Goal: Book appointment/travel/reservation

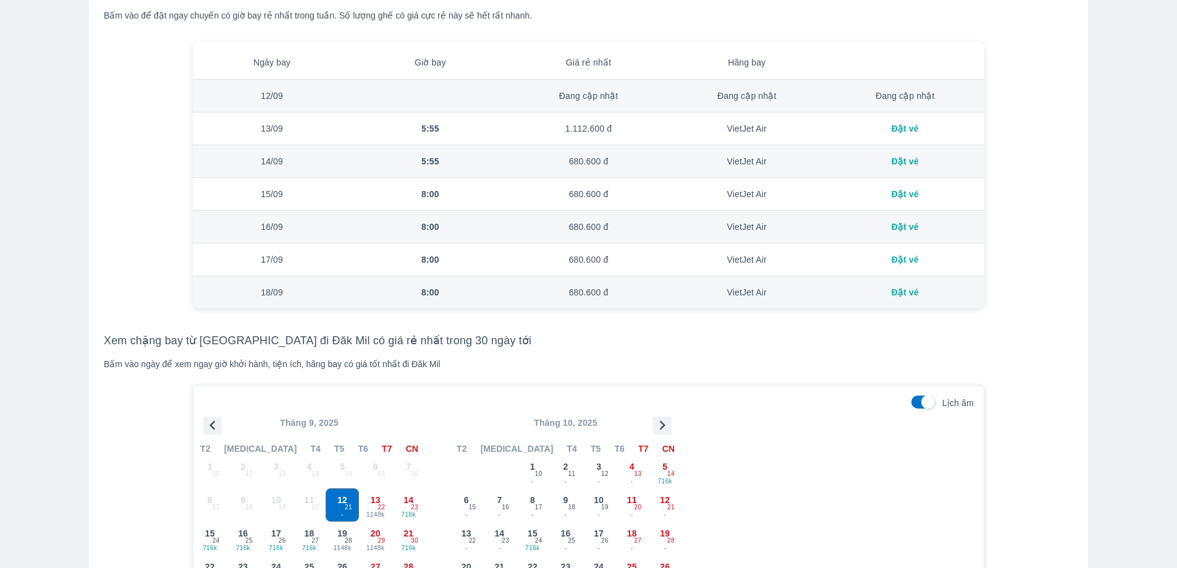
scroll to position [989, 0]
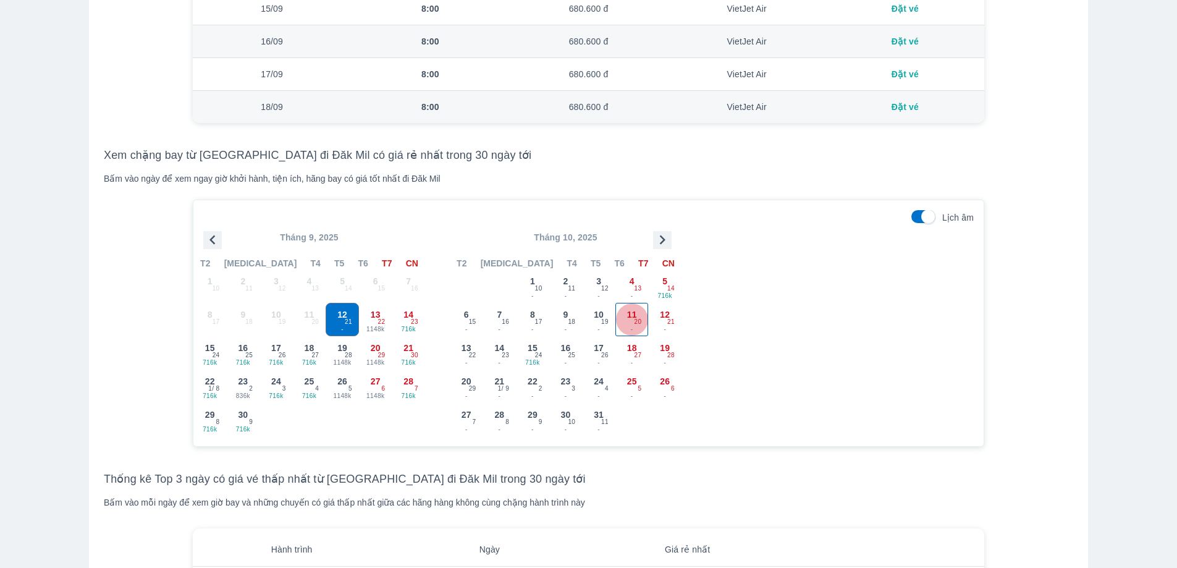
click at [623, 321] on div "11 - 20" at bounding box center [632, 319] width 32 height 32
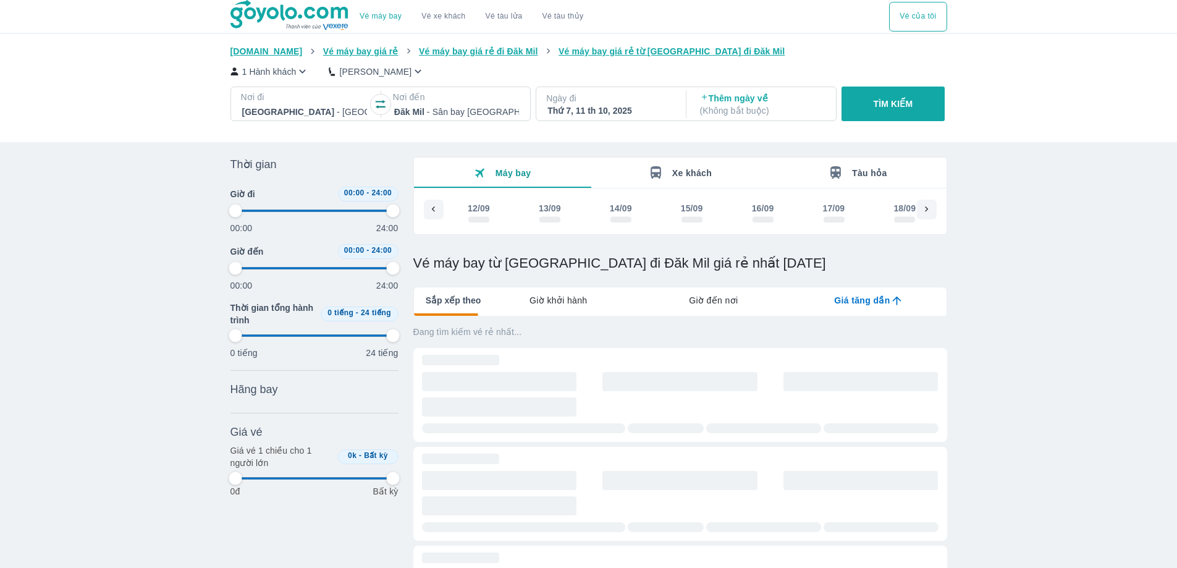
scroll to position [0, 1795]
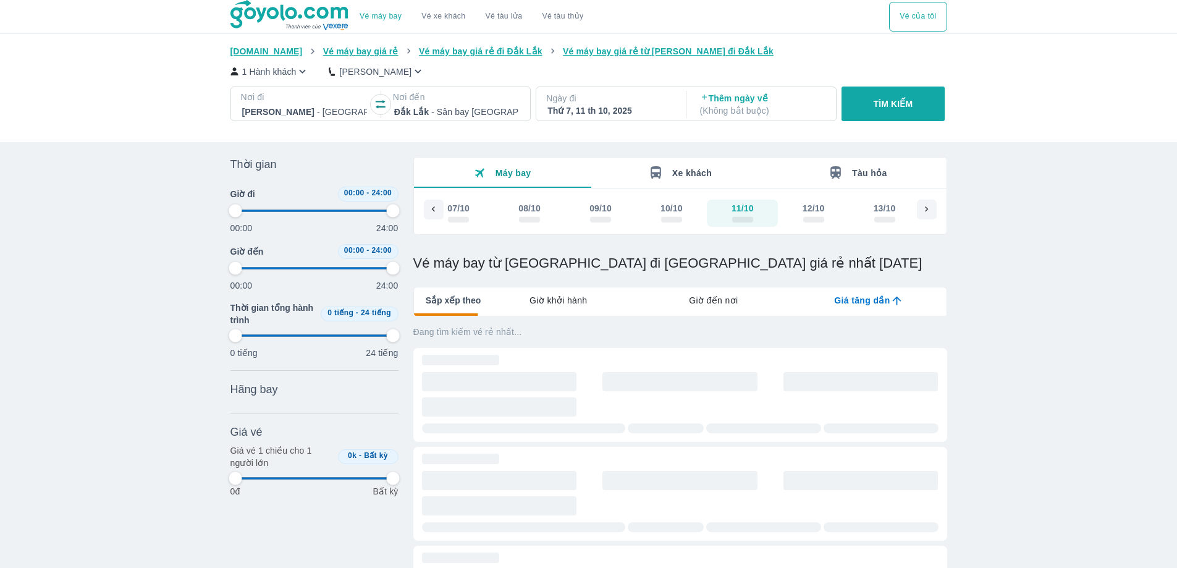
type input "97.9166666666667"
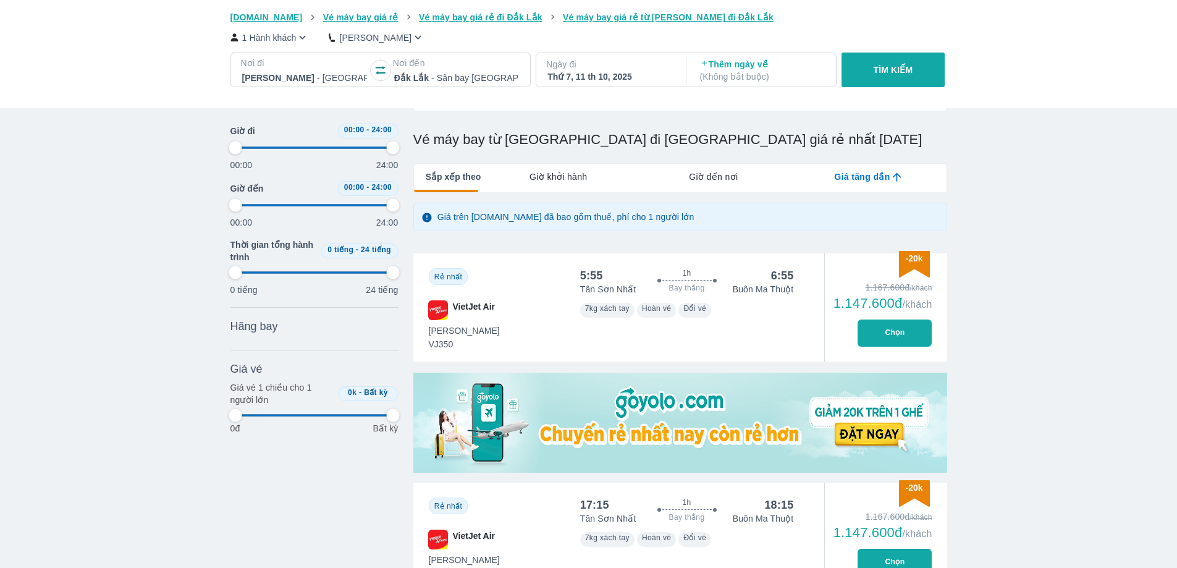
scroll to position [185, 0]
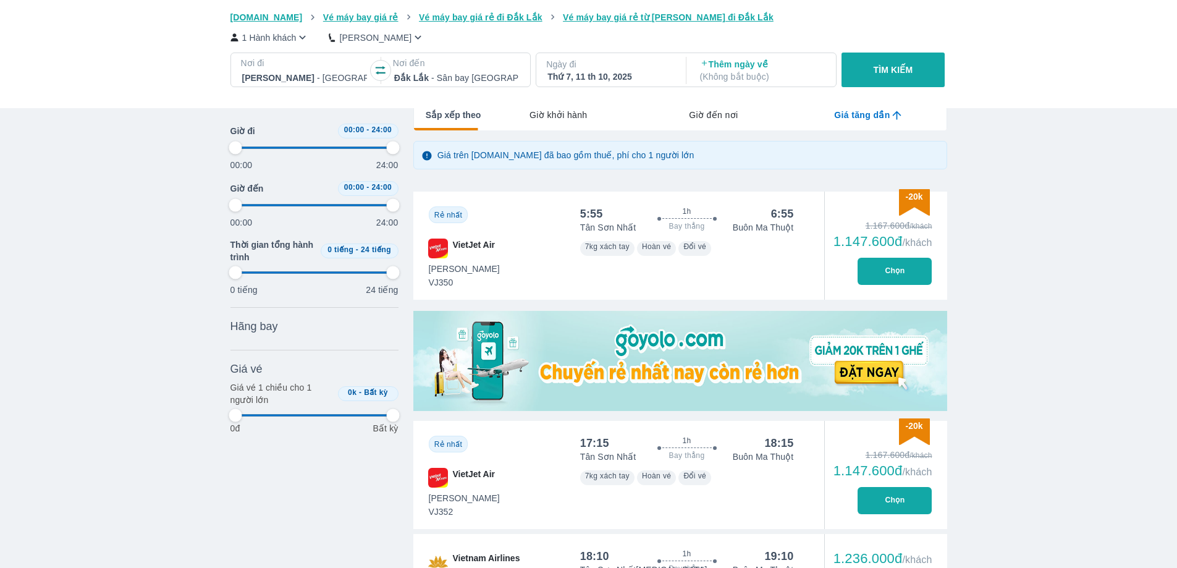
type input "97.9166666666667"
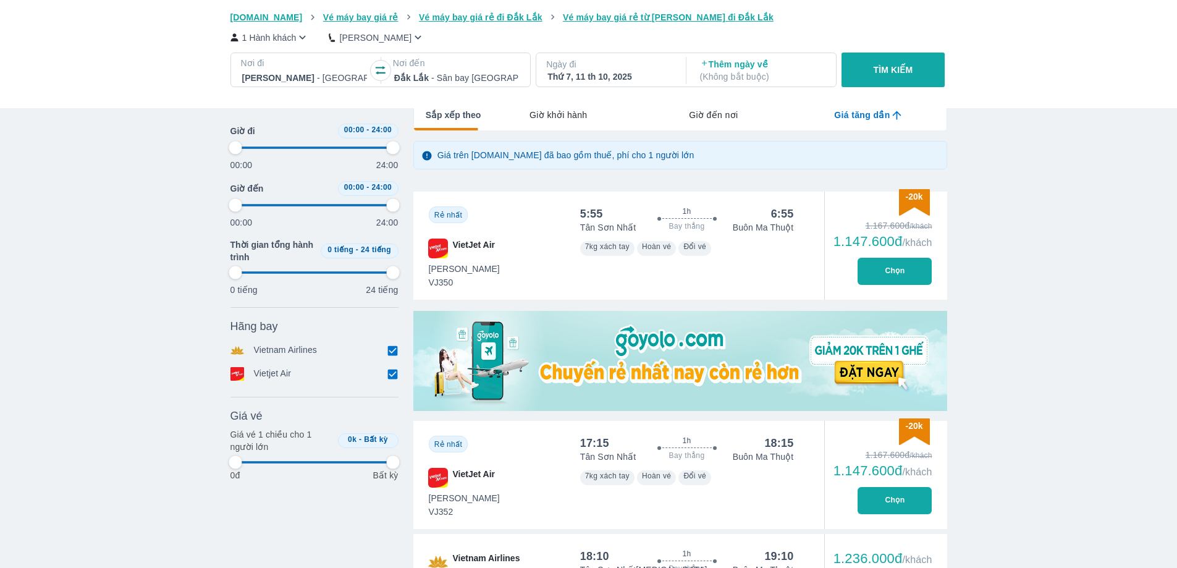
type input "97.9166666666667"
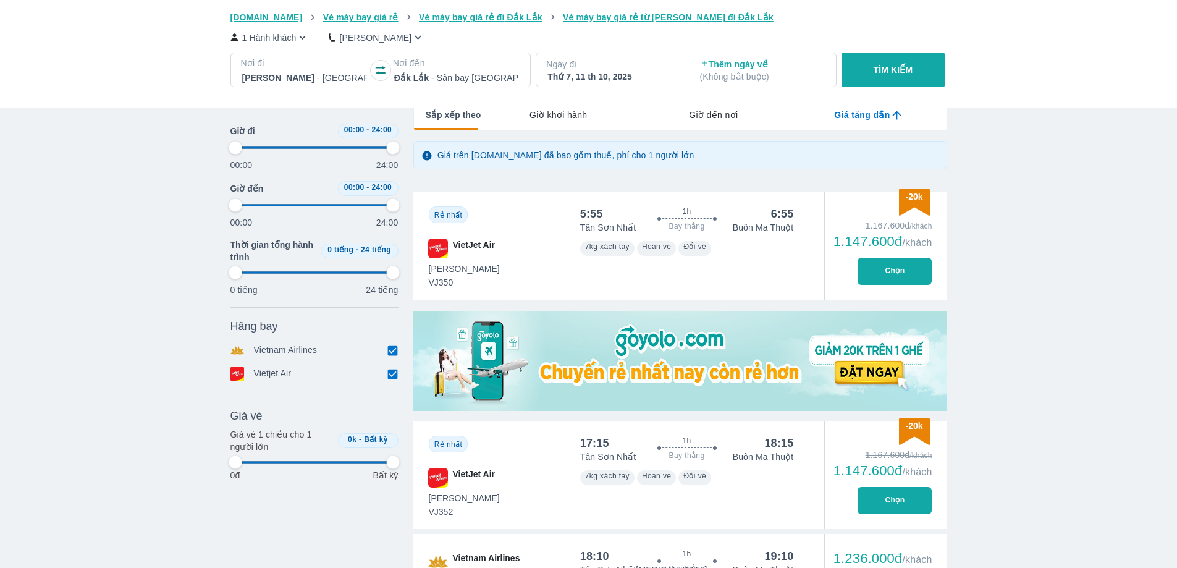
type input "97.9166666666667"
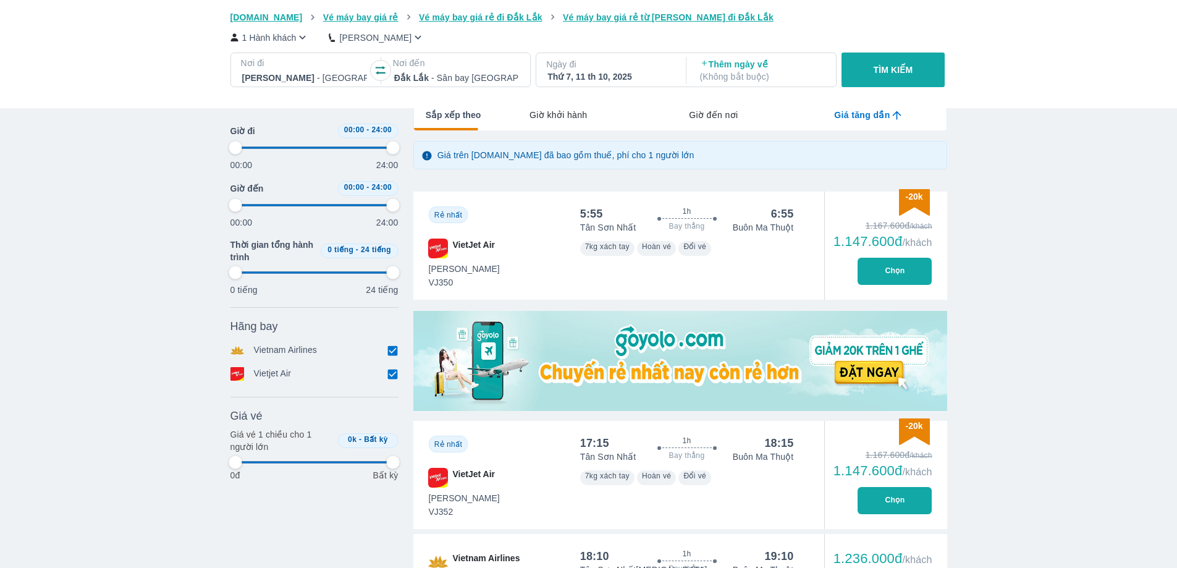
type input "97.9166666666667"
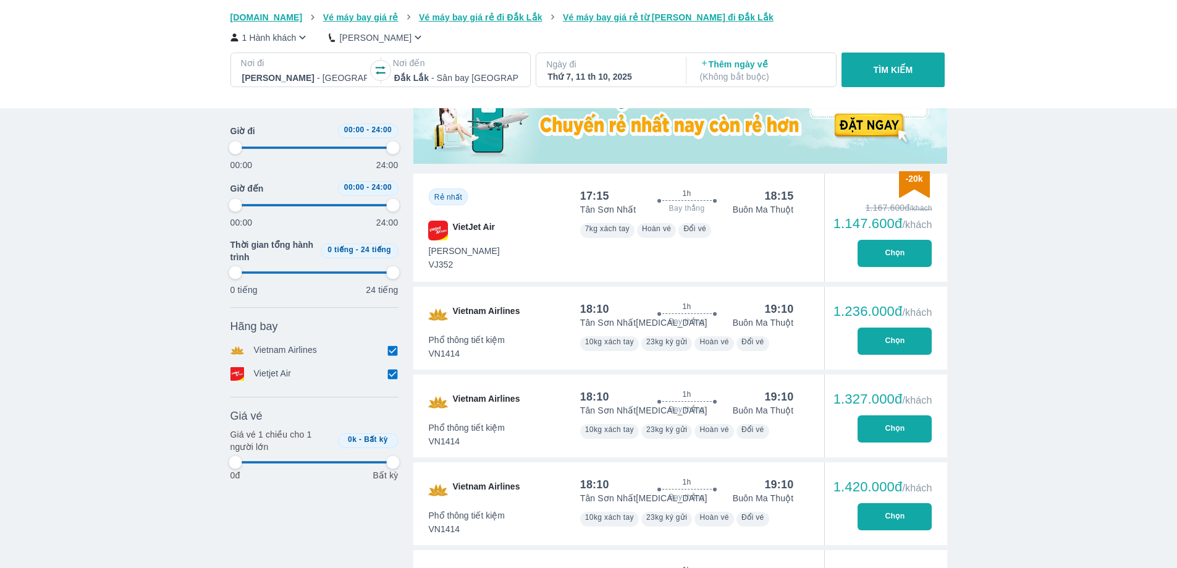
type input "97.9166666666667"
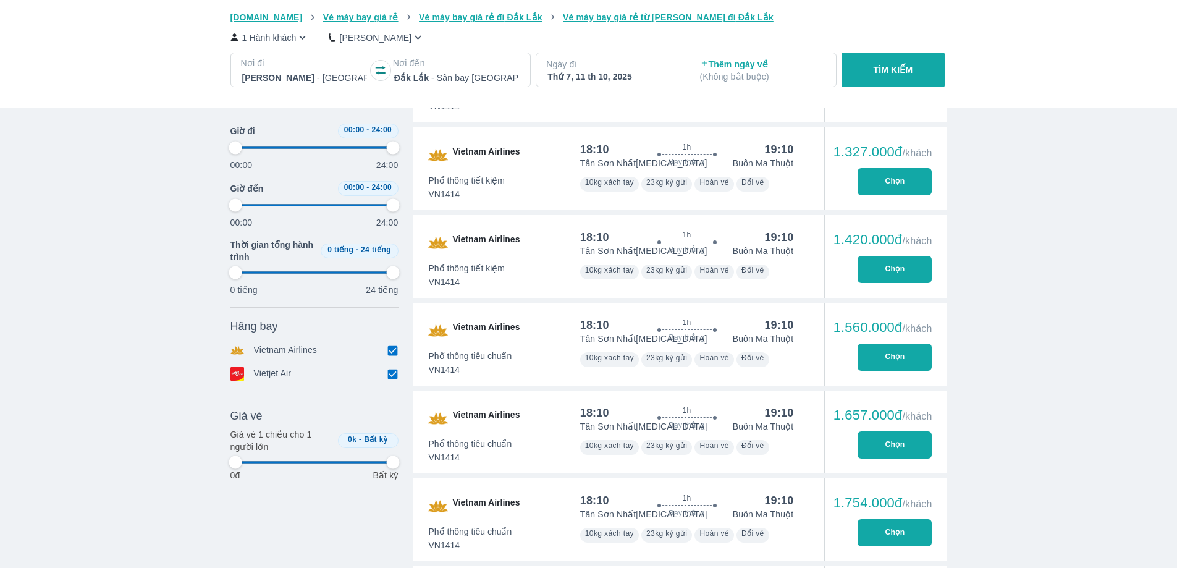
type input "97.9166666666667"
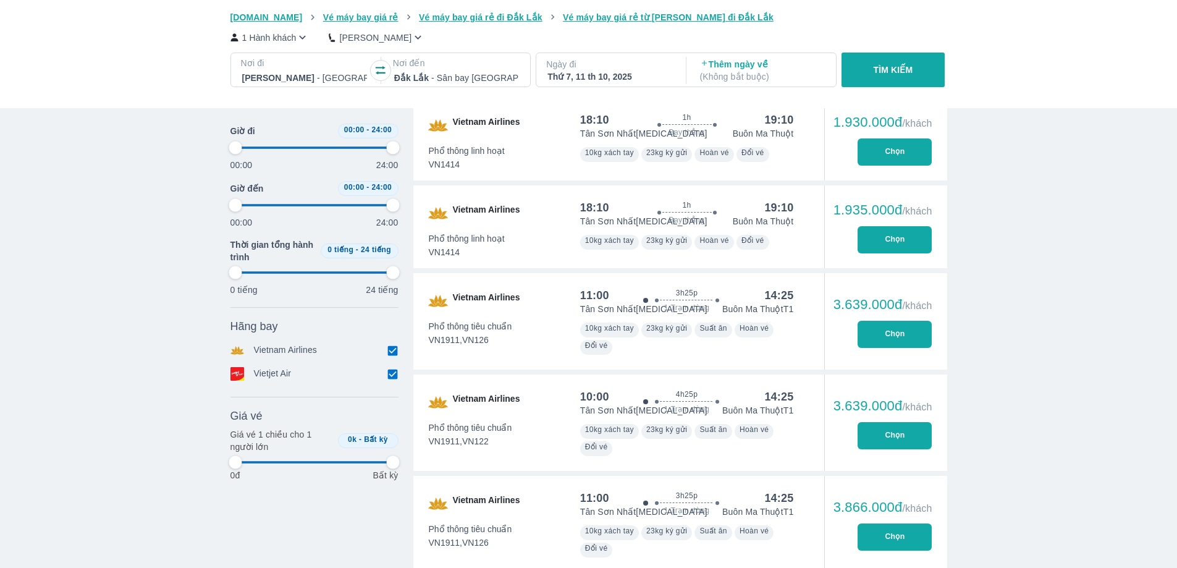
type input "97.9166666666667"
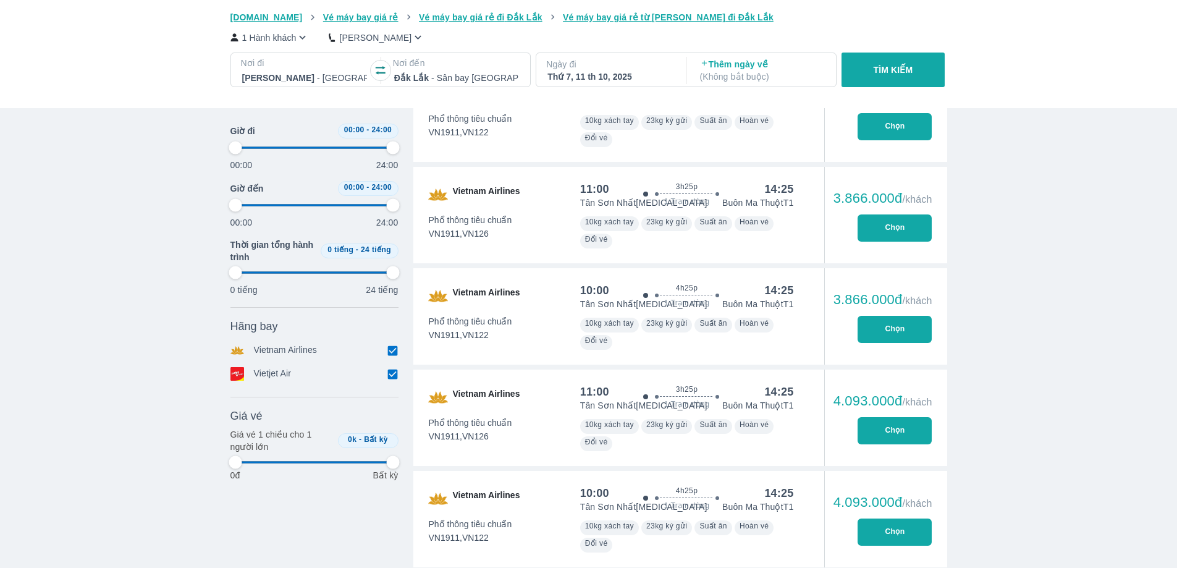
type input "97.9166666666667"
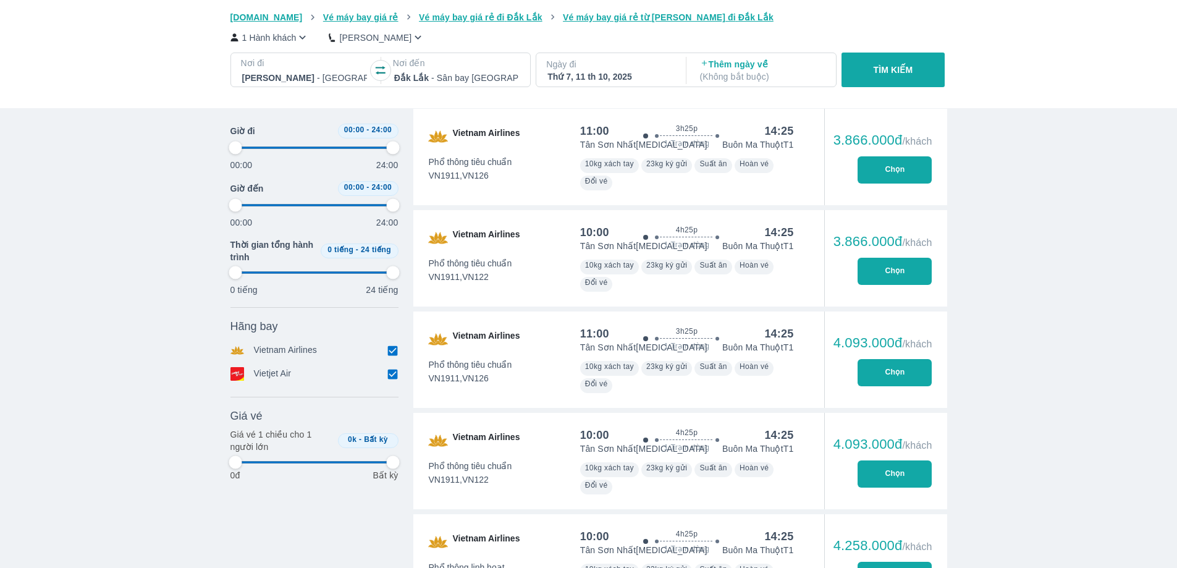
type input "97.9166666666667"
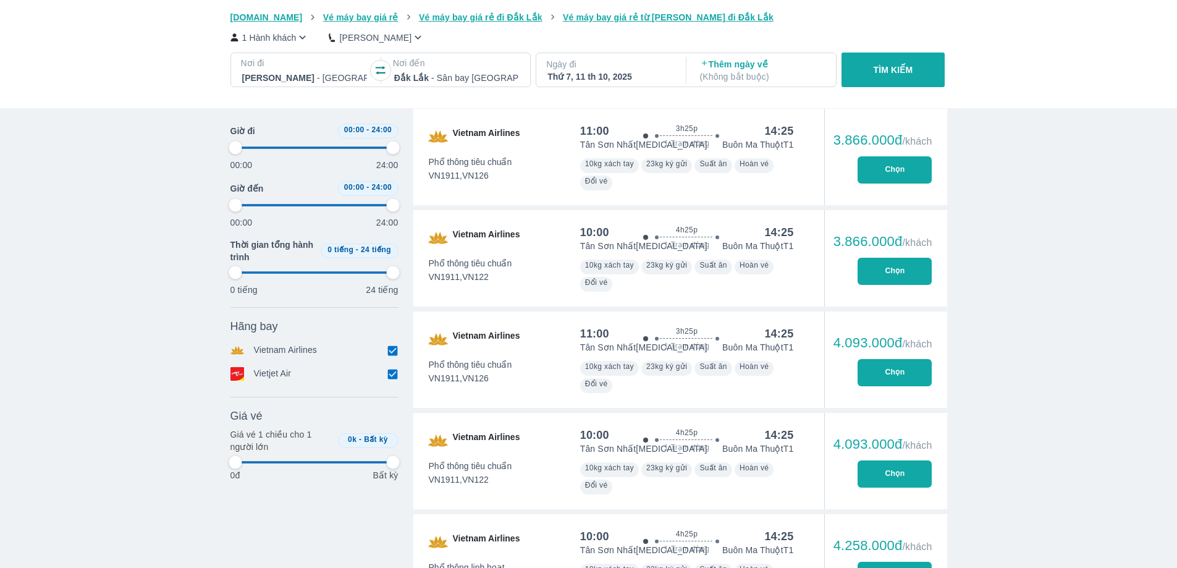
type input "97.9166666666667"
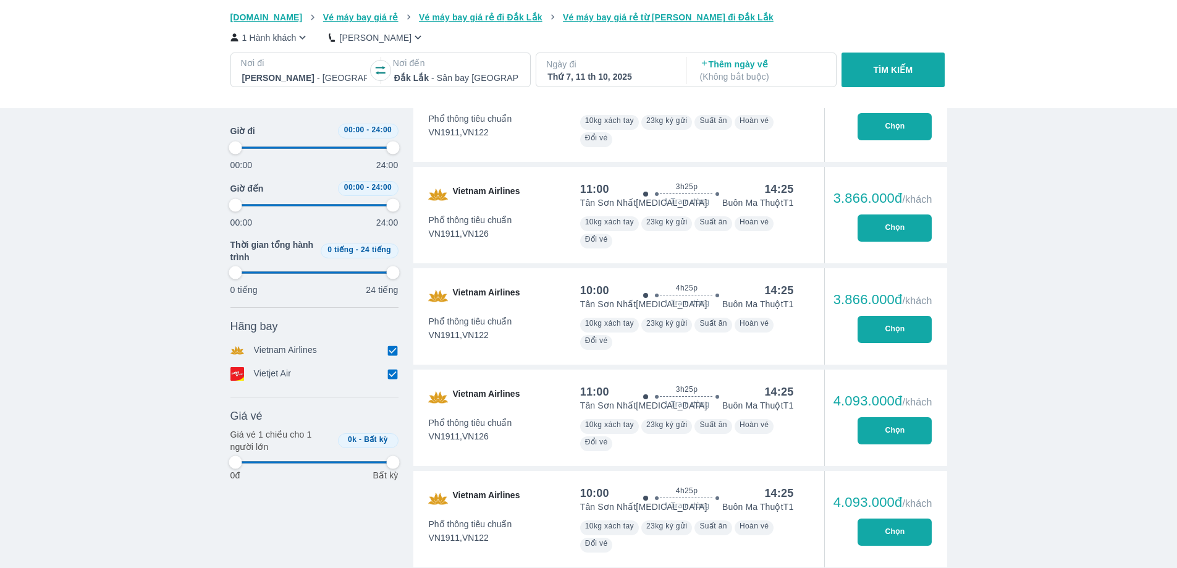
scroll to position [1607, 0]
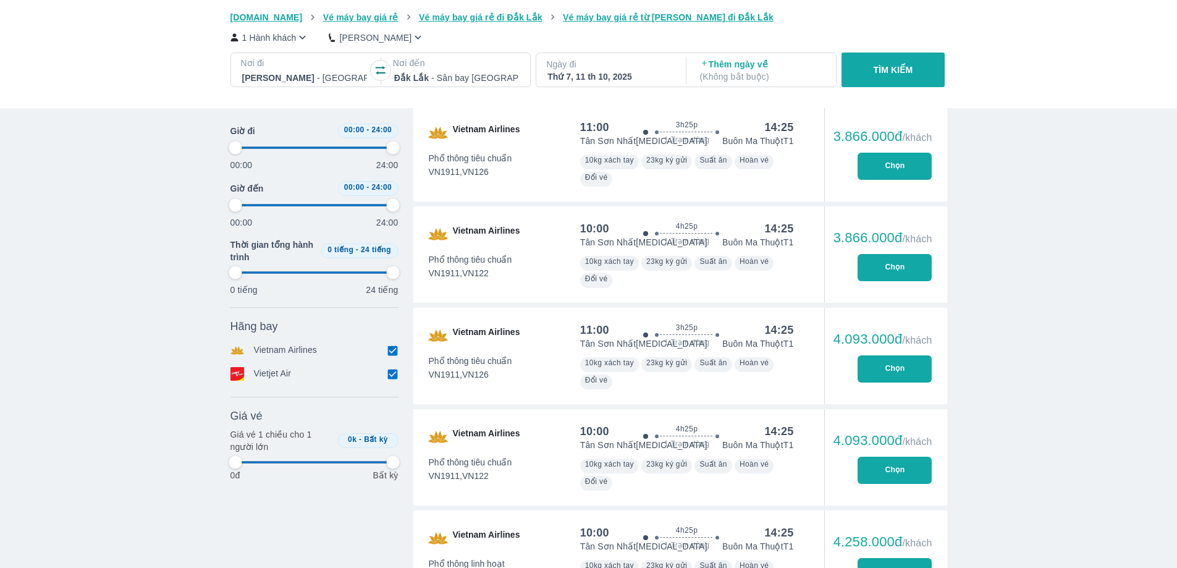
type input "97.9166666666667"
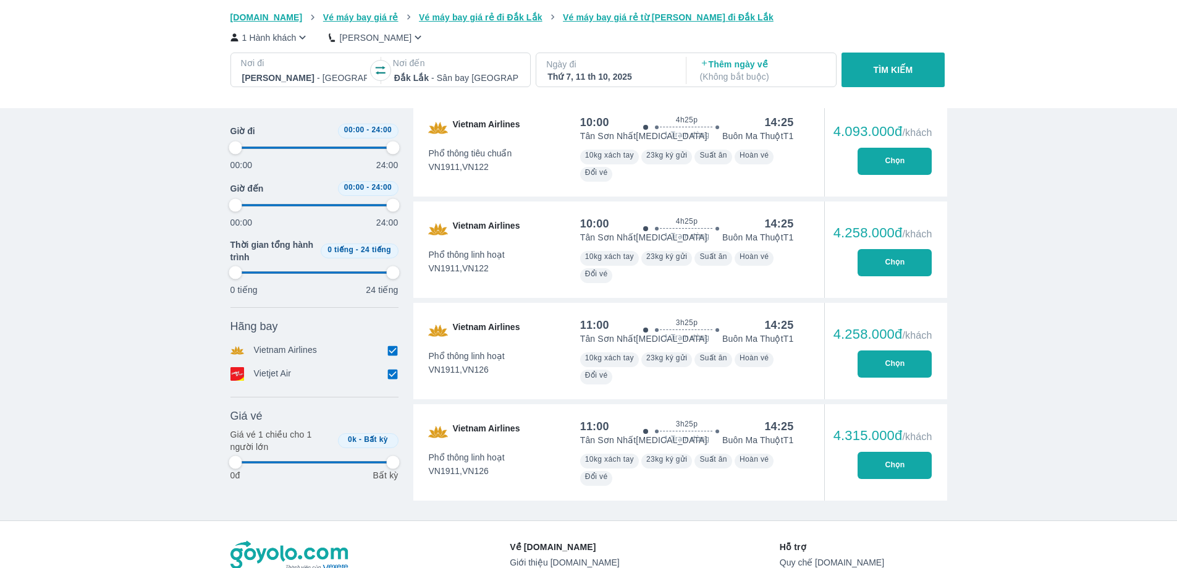
scroll to position [2099, 0]
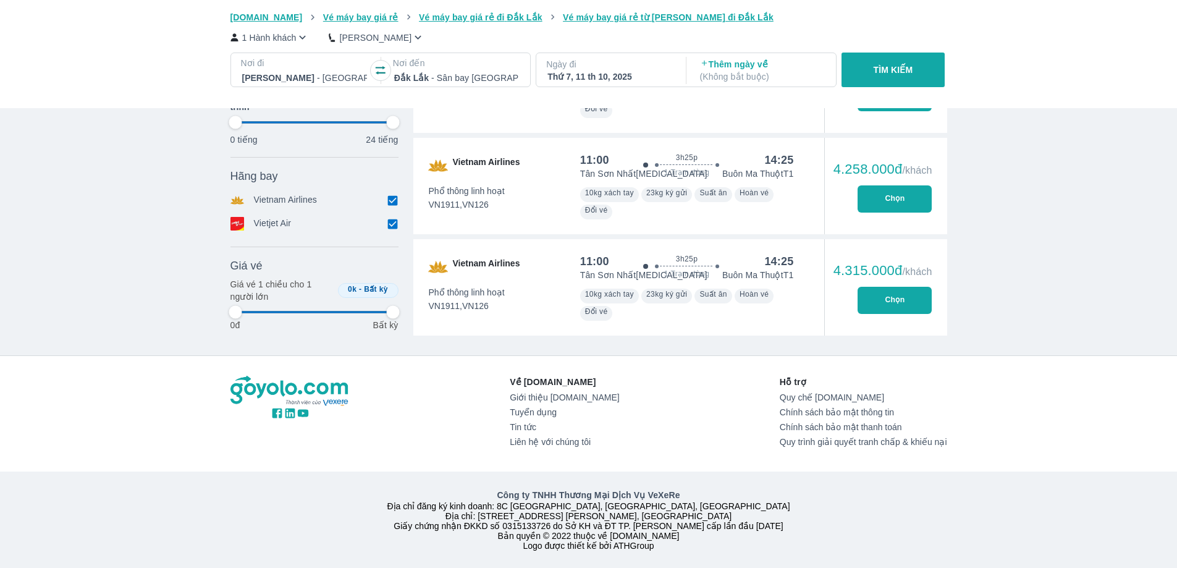
type input "97.9166666666667"
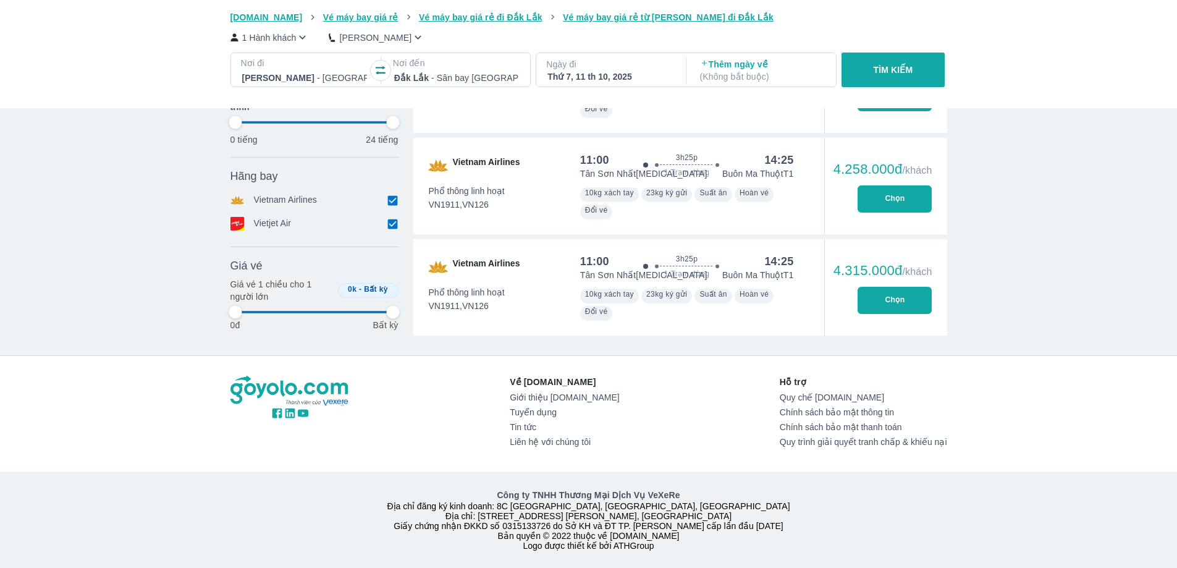
type input "97.9166666666667"
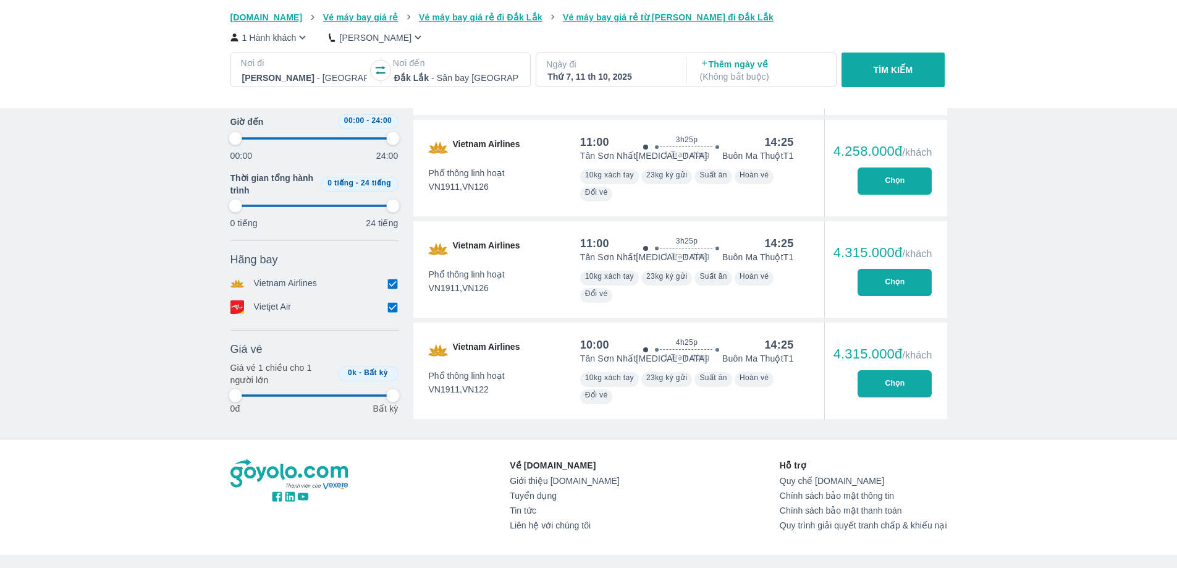
type input "97.9166666666667"
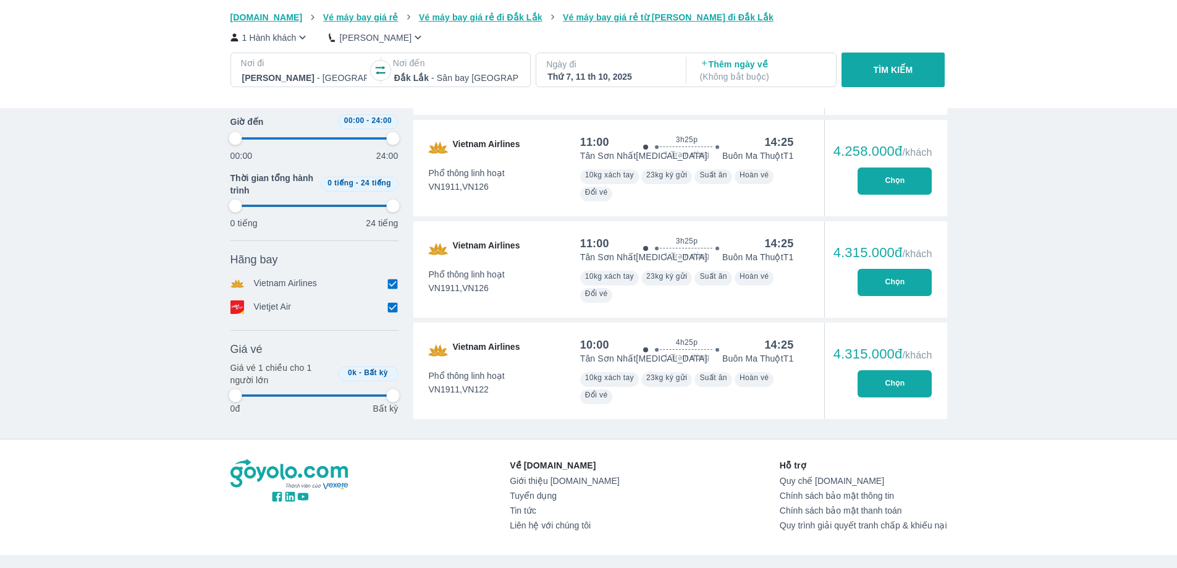
type input "97.9166666666667"
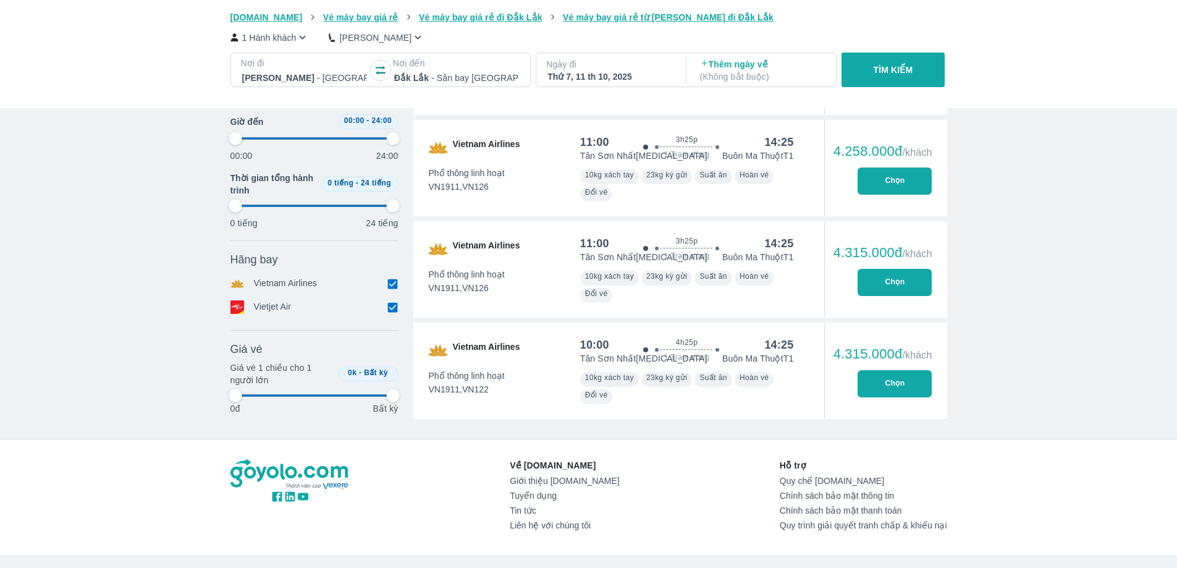
type input "97.9166666666667"
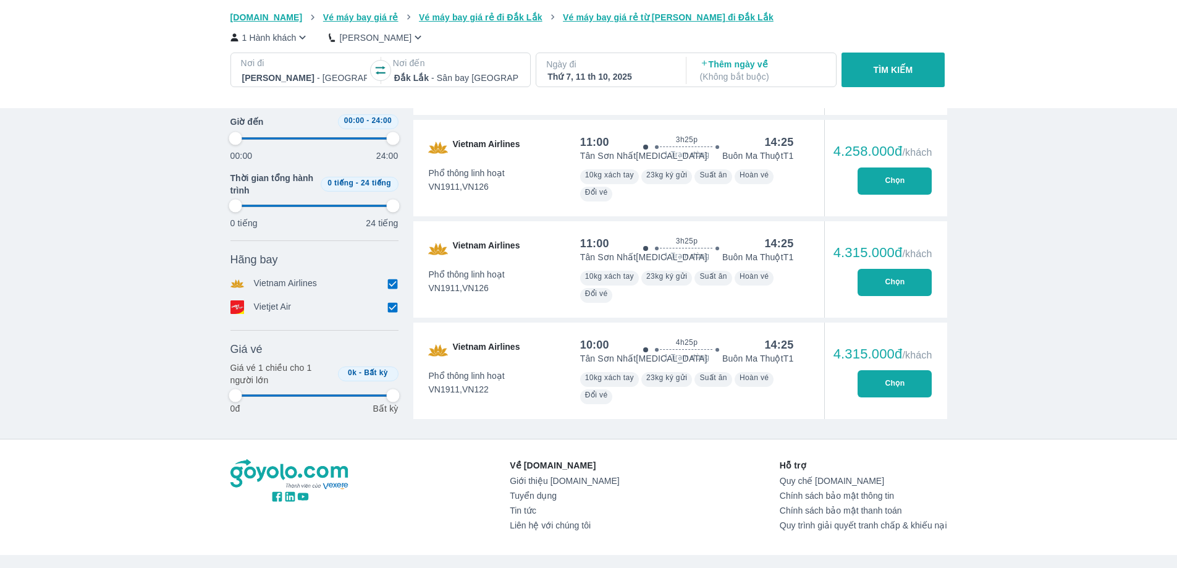
type input "97.9166666666667"
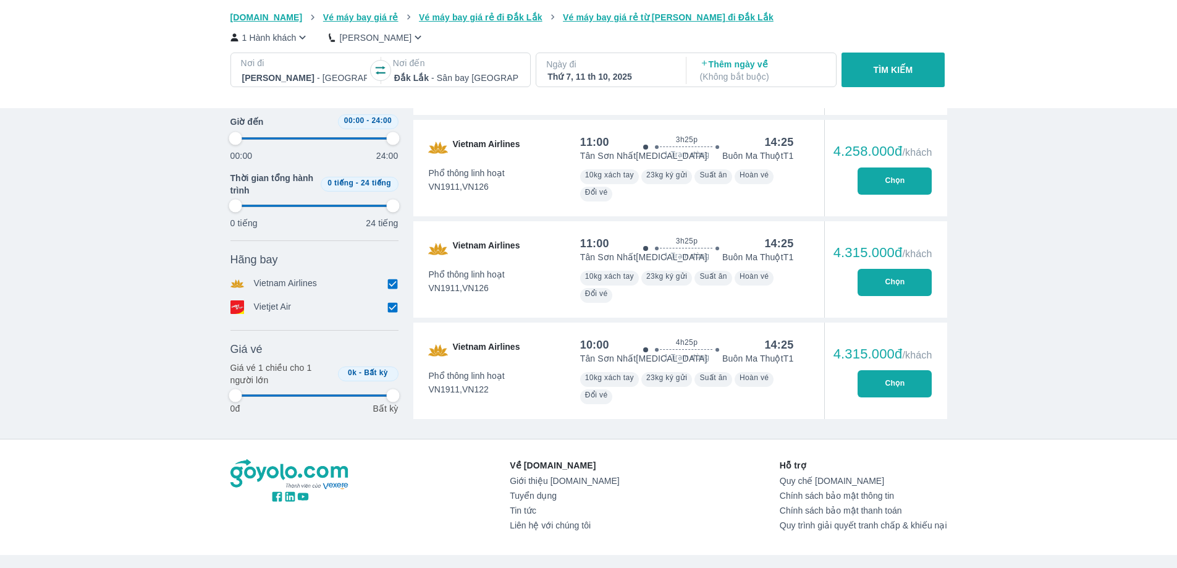
type input "97.9166666666667"
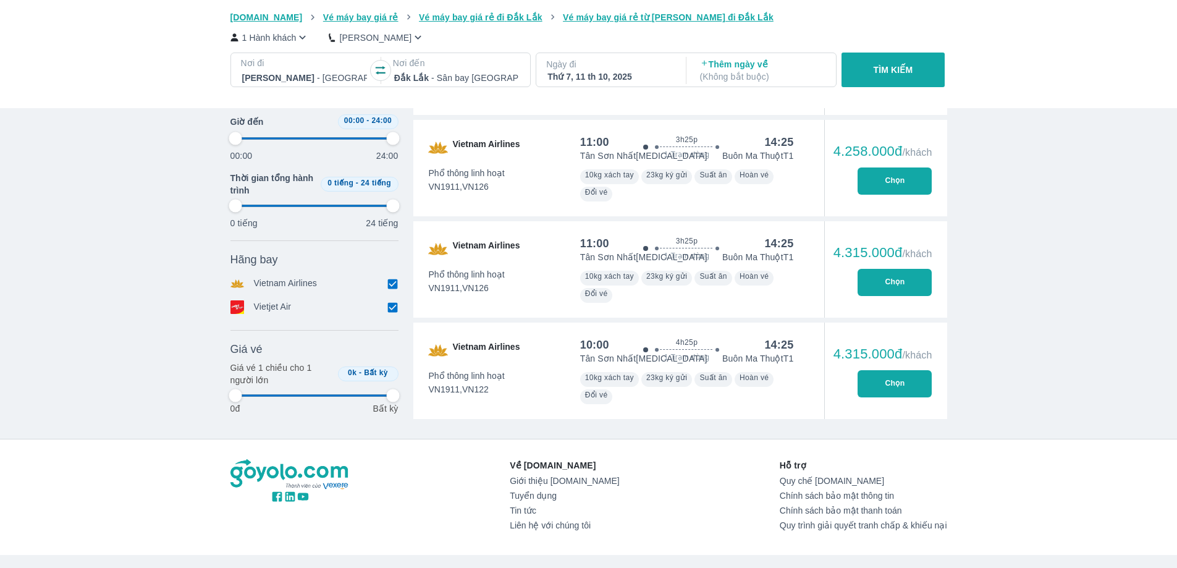
type input "97.9166666666667"
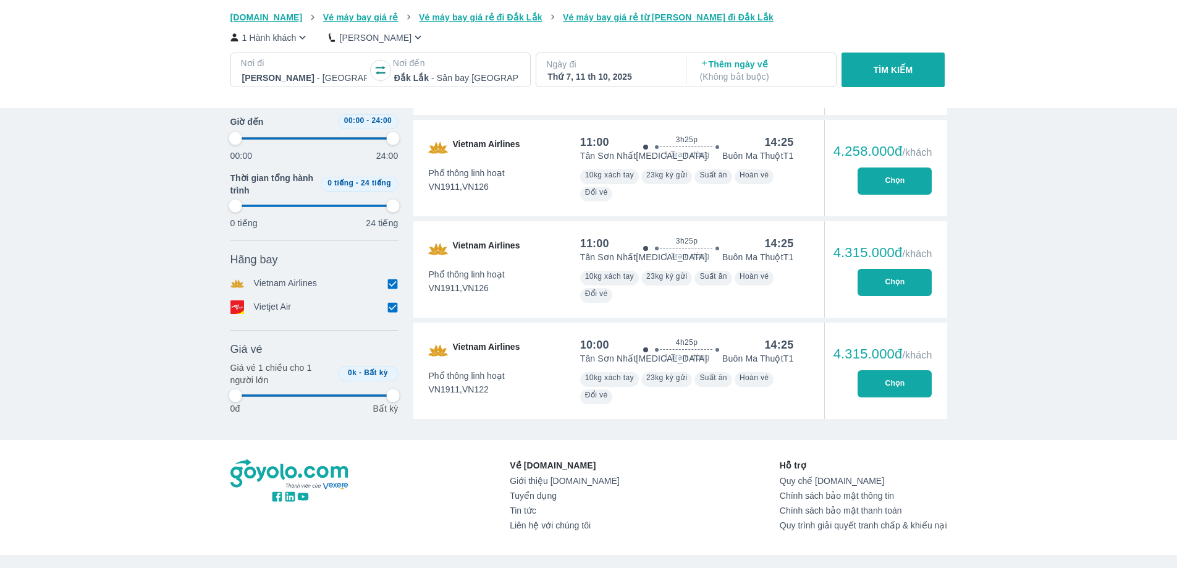
type input "97.9166666666667"
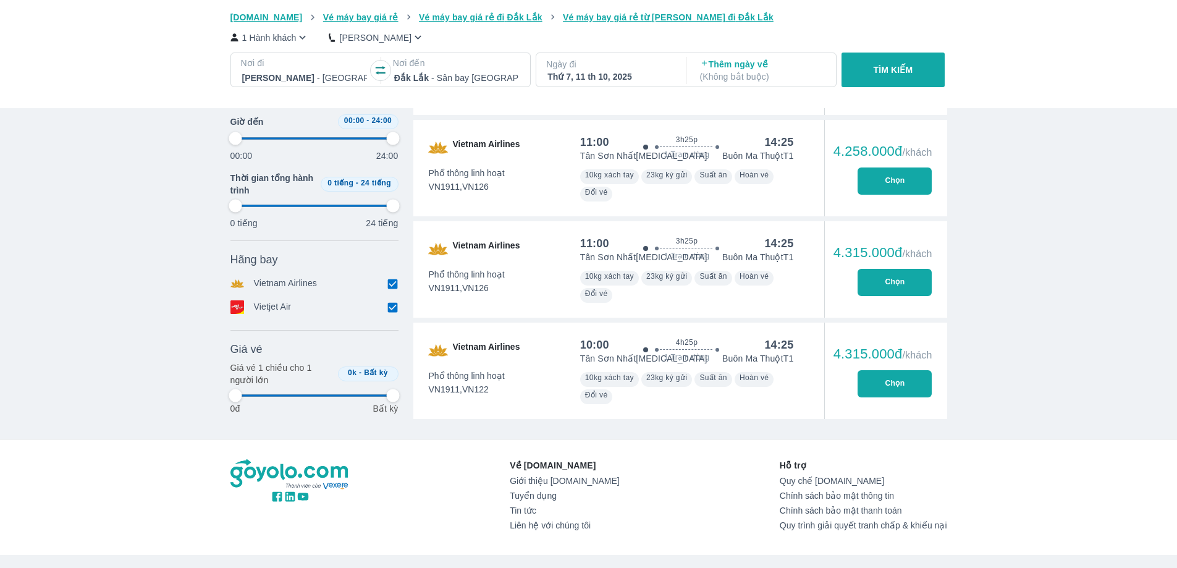
type input "97.9166666666667"
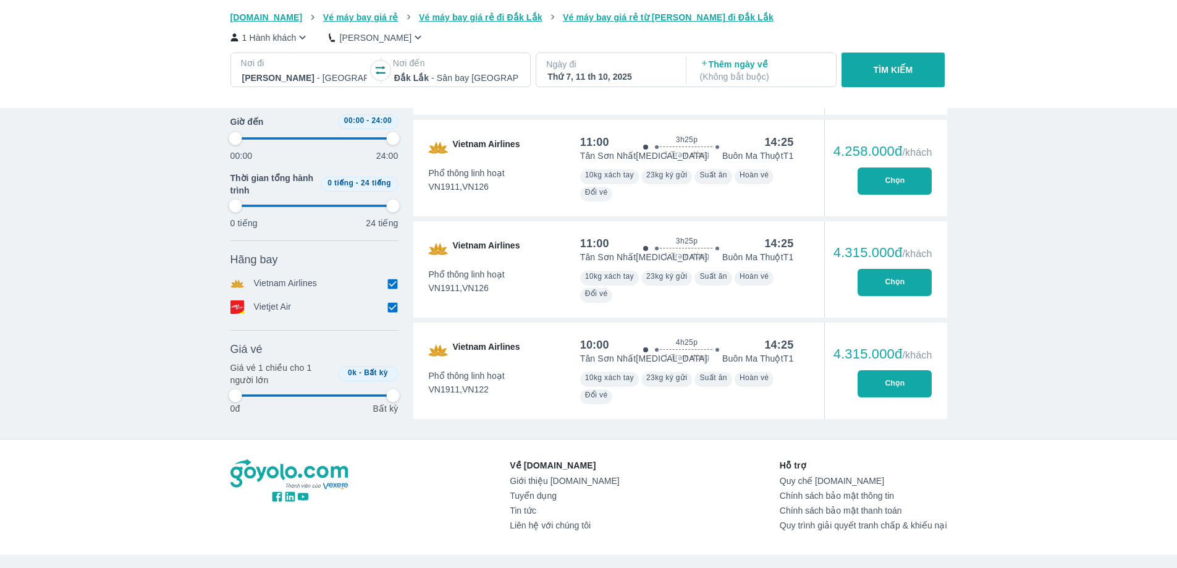
type input "97.9166666666667"
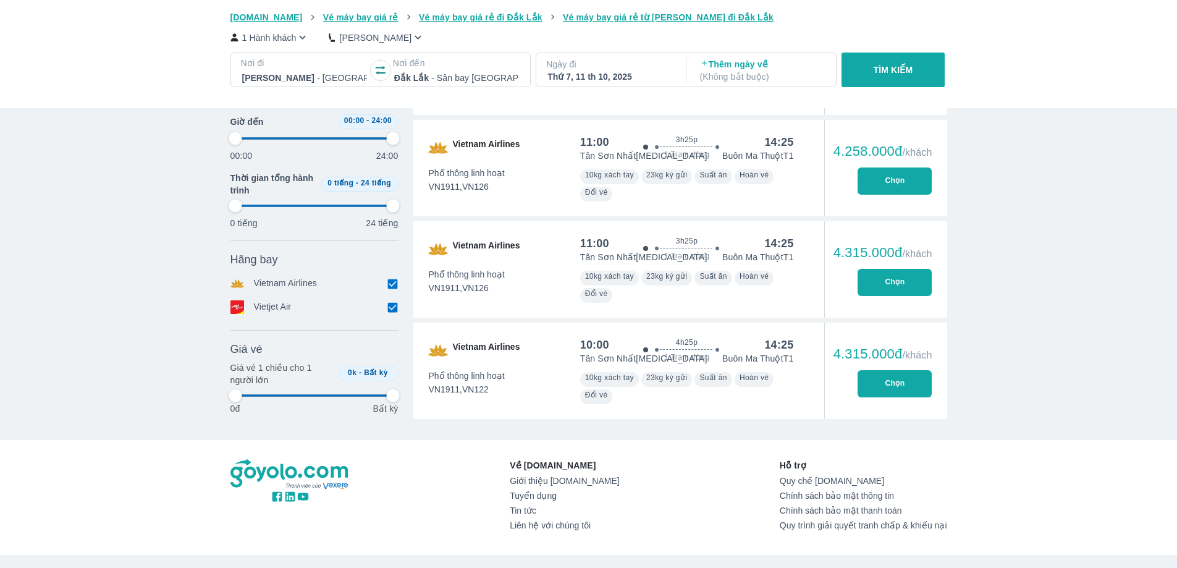
type input "97.9166666666667"
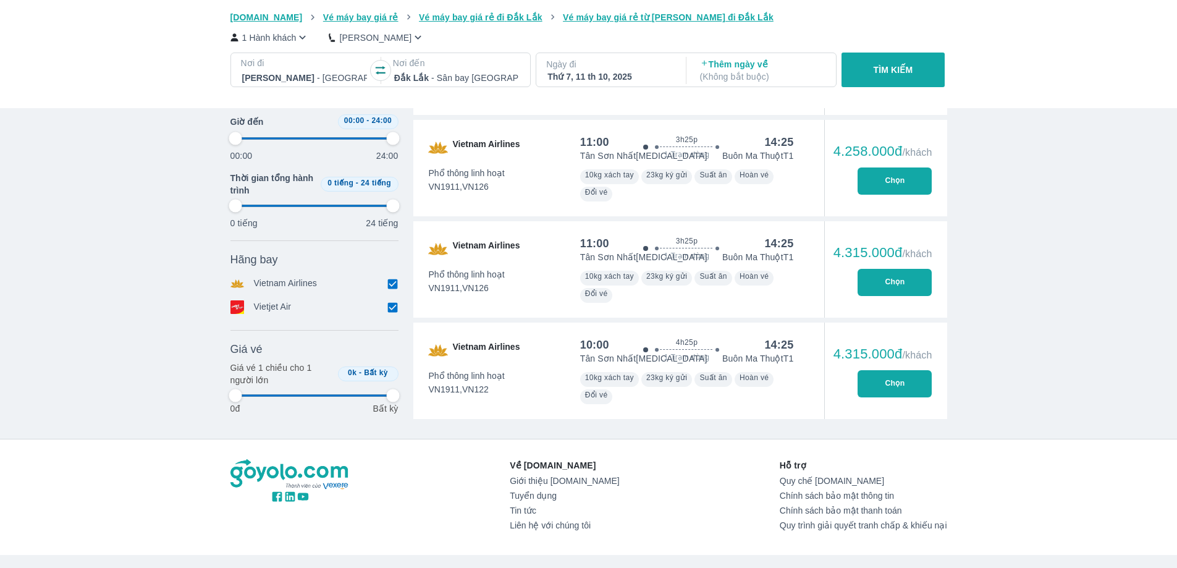
type input "97.9166666666667"
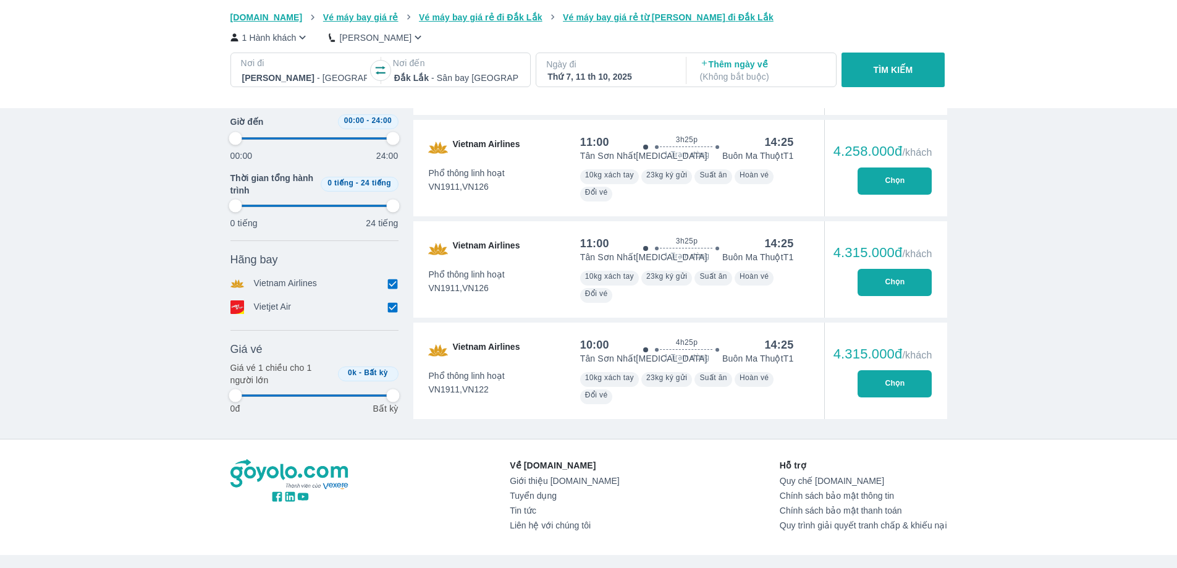
type input "97.9166666666667"
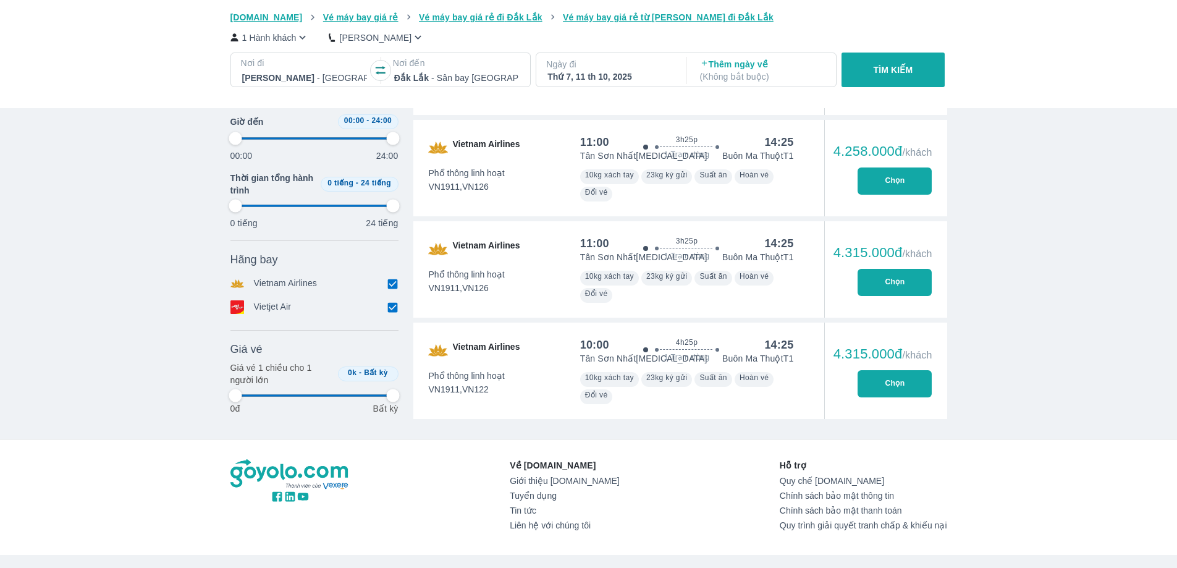
type input "97.9166666666667"
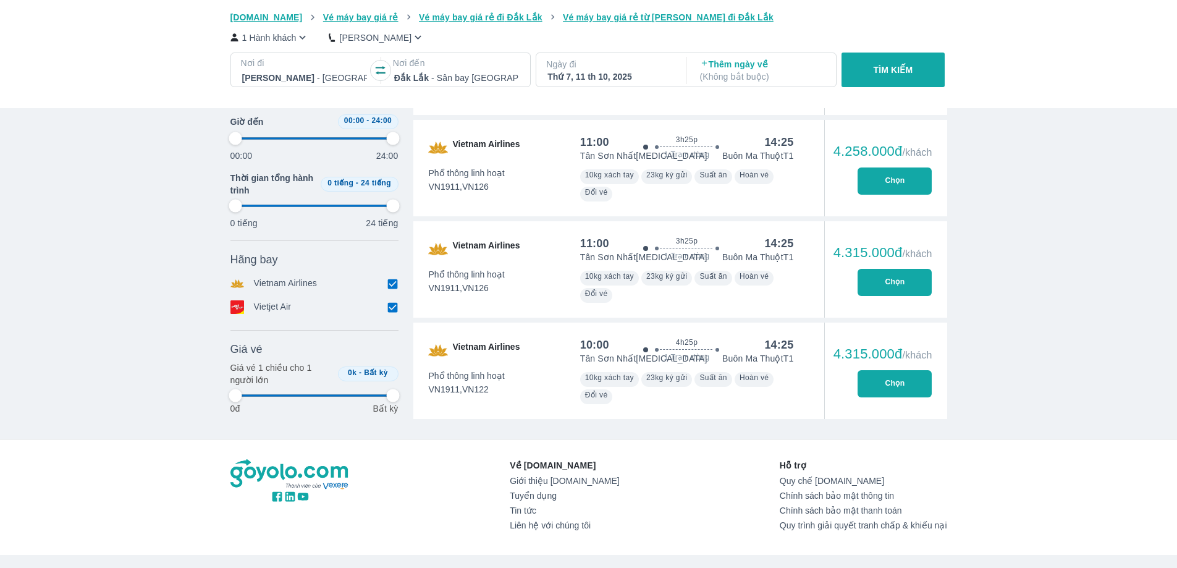
type input "97.9166666666667"
